Goal: Information Seeking & Learning: Learn about a topic

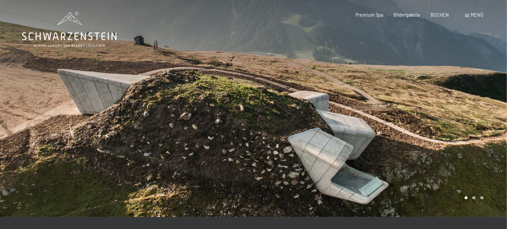
click at [70, 42] on icon at bounding box center [69, 30] width 94 height 36
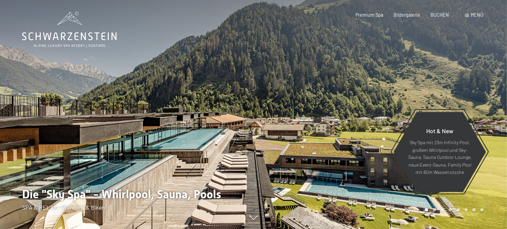
click at [471, 16] on div "Menü" at bounding box center [474, 15] width 18 height 7
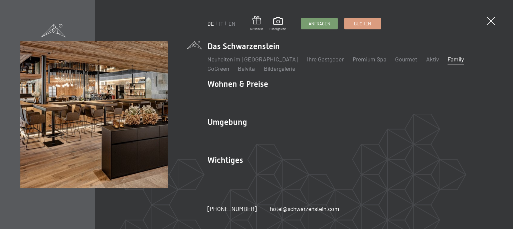
click at [447, 60] on link "Family" at bounding box center [455, 58] width 16 height 7
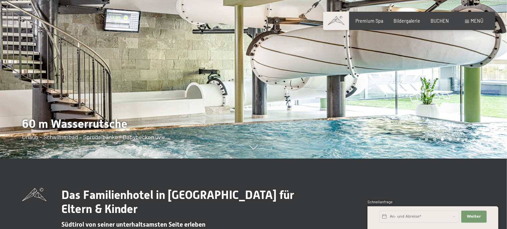
scroll to position [35, 0]
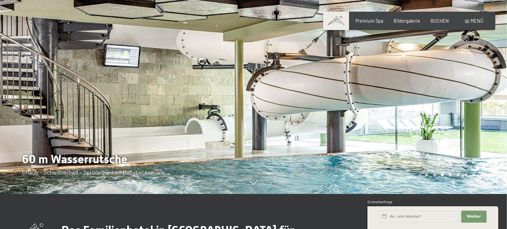
click at [484, 95] on div at bounding box center [381, 79] width 254 height 229
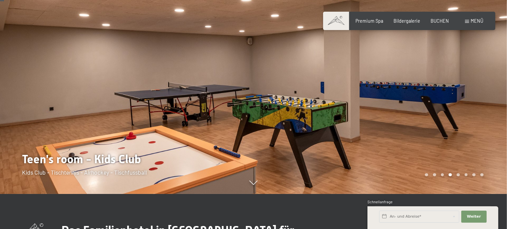
click at [484, 95] on div at bounding box center [381, 79] width 254 height 229
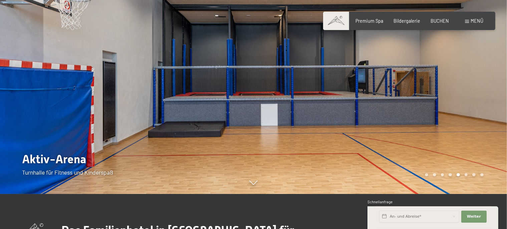
click at [484, 95] on div at bounding box center [381, 79] width 254 height 229
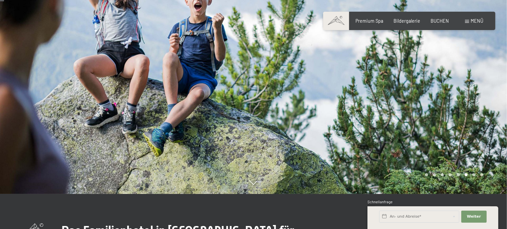
click at [484, 95] on div at bounding box center [381, 79] width 254 height 229
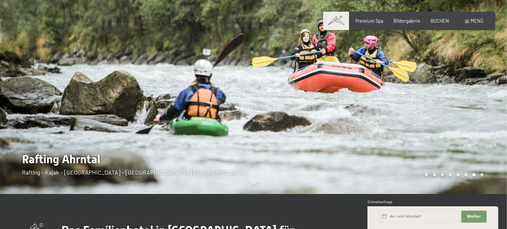
click at [484, 95] on div at bounding box center [381, 79] width 254 height 229
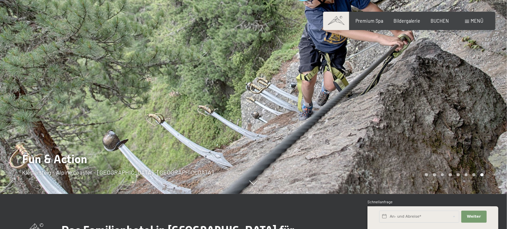
click at [484, 95] on div at bounding box center [381, 79] width 254 height 229
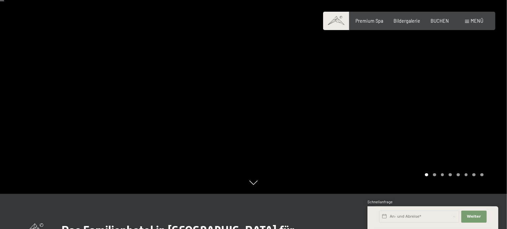
click at [483, 96] on div at bounding box center [381, 79] width 254 height 229
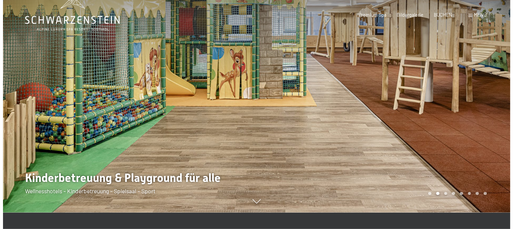
scroll to position [0, 0]
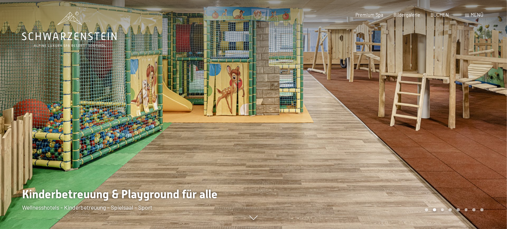
click at [482, 96] on div at bounding box center [381, 114] width 254 height 229
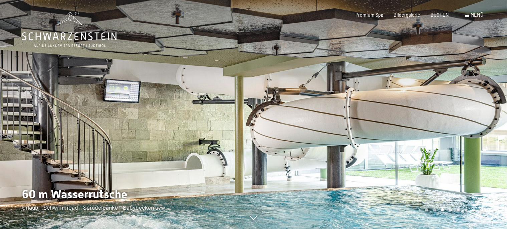
drag, startPoint x: 482, startPoint y: 97, endPoint x: 479, endPoint y: 99, distance: 4.0
click at [479, 99] on div at bounding box center [381, 114] width 254 height 229
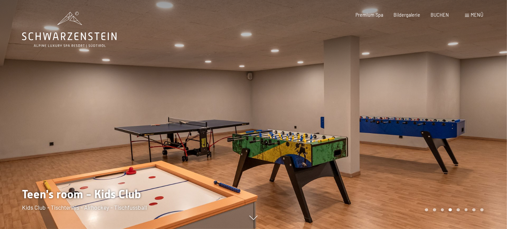
click at [479, 99] on div at bounding box center [381, 114] width 254 height 229
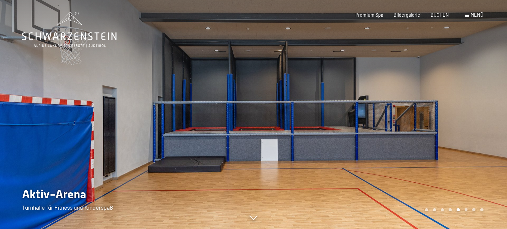
click at [479, 99] on div at bounding box center [381, 114] width 254 height 229
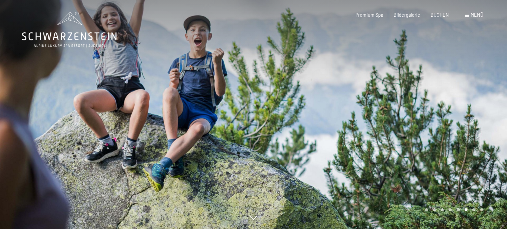
click at [479, 99] on div at bounding box center [381, 114] width 254 height 229
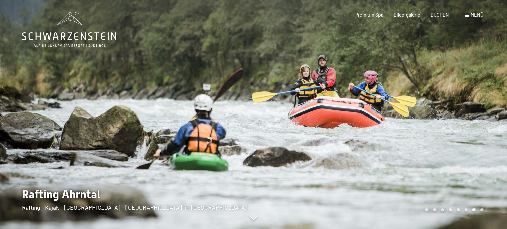
click at [478, 16] on span "Menü" at bounding box center [477, 15] width 13 height 6
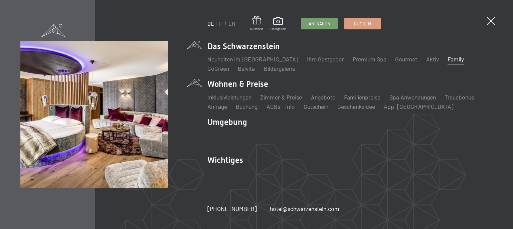
click at [236, 83] on li "Wohnen & Preise Inklusivleistungen Zimmer & Preise Liste Angebote Liste Familie…" at bounding box center [349, 94] width 285 height 32
click at [273, 95] on link "Zimmer & Preise" at bounding box center [281, 96] width 42 height 7
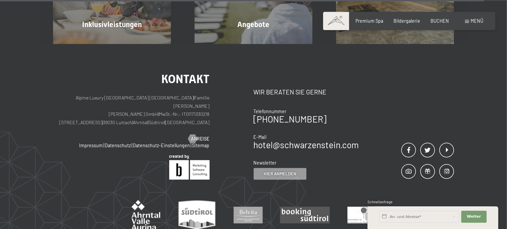
scroll to position [1816, 0]
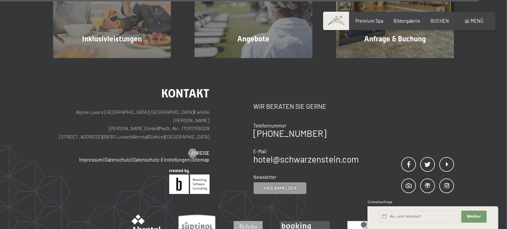
click at [469, 20] on span at bounding box center [467, 21] width 4 height 3
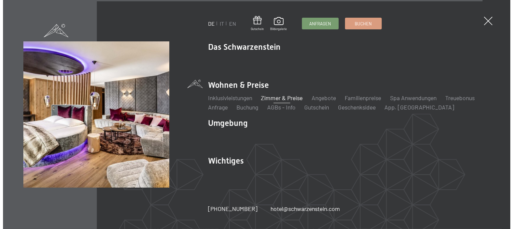
scroll to position [1819, 0]
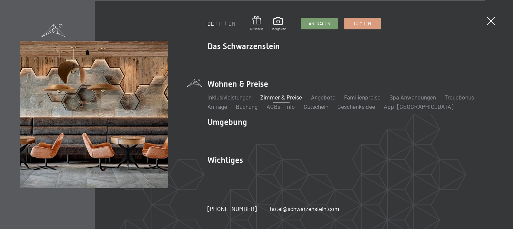
click at [456, 188] on div "DE IT EN Gutschein Bildergalerie Anfragen Buchen DE IT EN Das Schwarzenstein Ne…" at bounding box center [256, 114] width 513 height 229
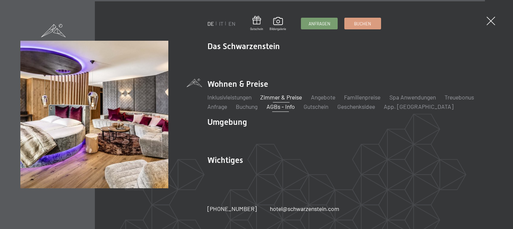
click at [288, 107] on link "AGBs - Info" at bounding box center [280, 106] width 28 height 7
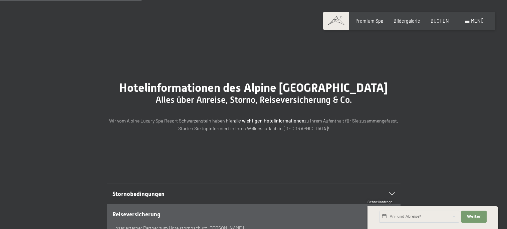
scroll to position [211, 0]
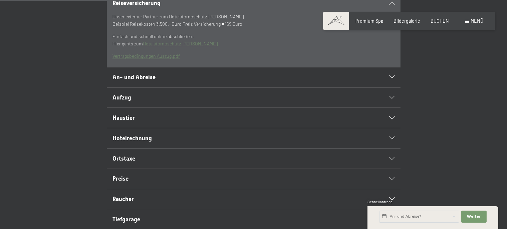
click at [391, 128] on div "Haustier" at bounding box center [254, 118] width 282 height 20
